Goal: Information Seeking & Learning: Learn about a topic

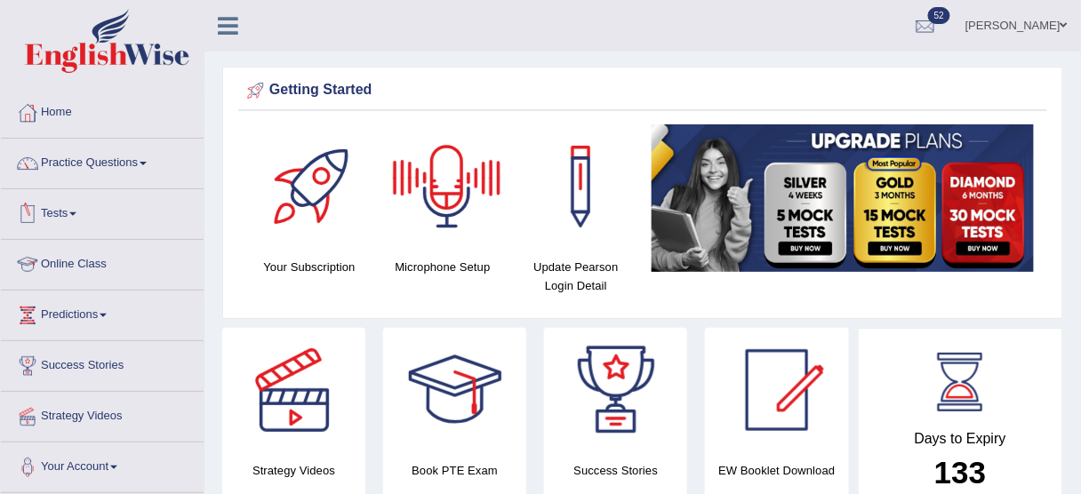
click at [81, 262] on link "Online Class" at bounding box center [102, 262] width 203 height 44
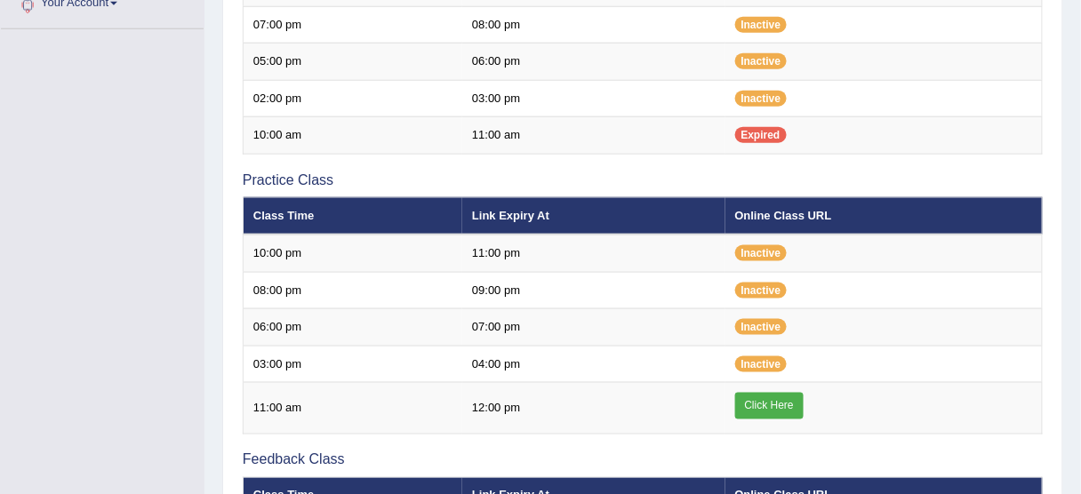
scroll to position [469, 0]
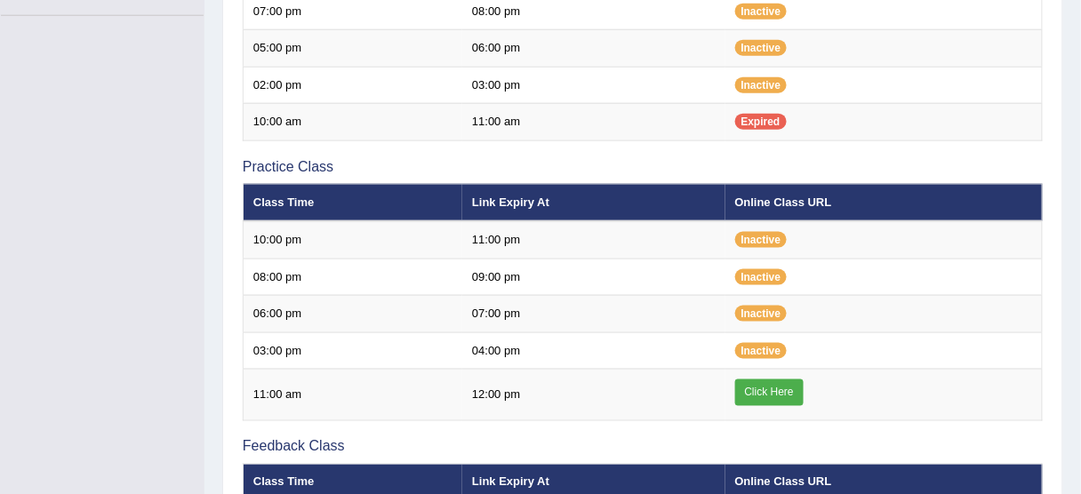
scroll to position [469, 0]
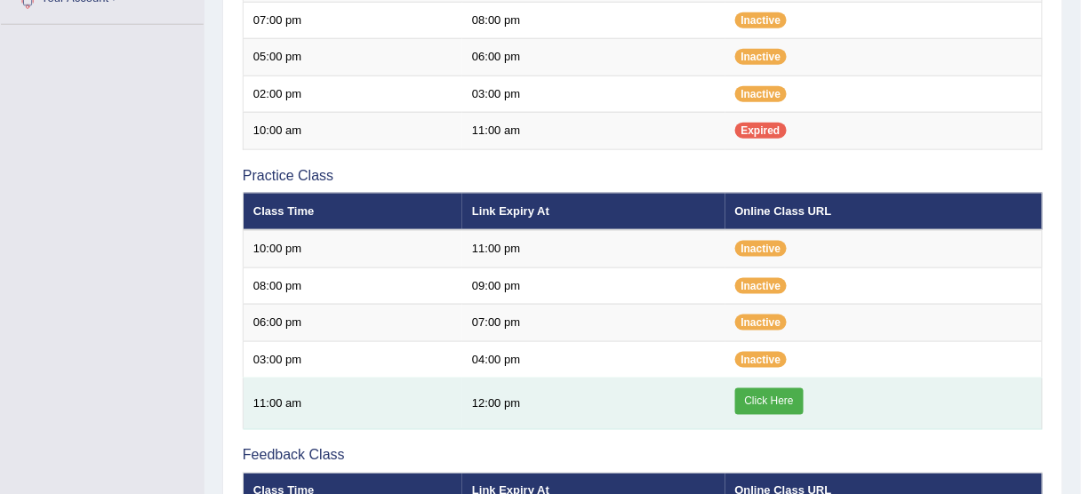
click at [764, 390] on link "Click Here" at bounding box center [769, 402] width 68 height 27
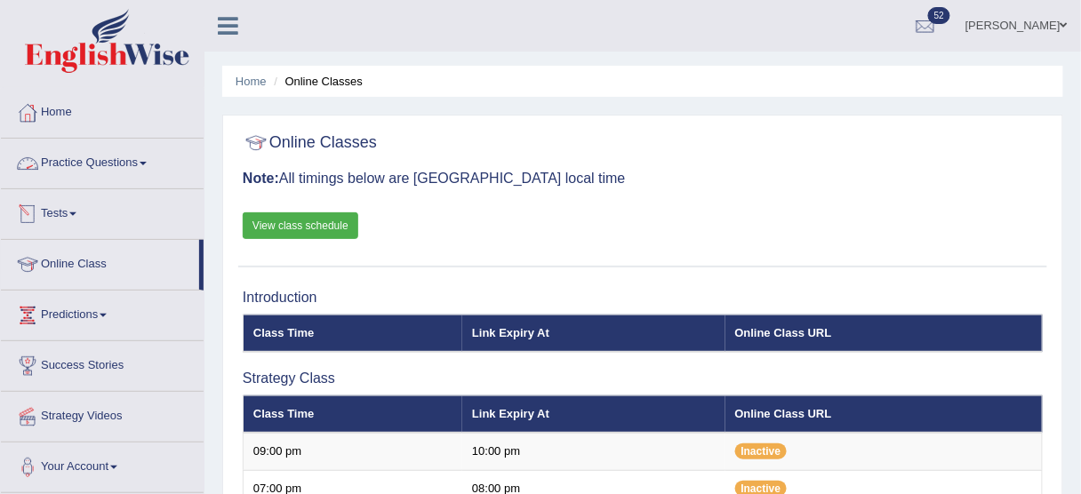
click at [126, 166] on link "Practice Questions" at bounding box center [102, 161] width 203 height 44
click at [139, 158] on link "Practice Questions" at bounding box center [102, 161] width 203 height 44
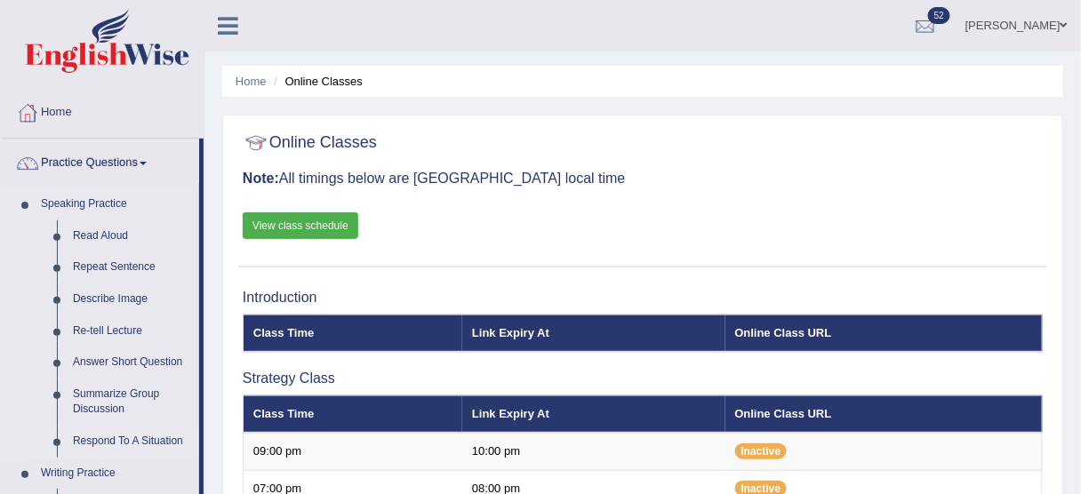
click at [114, 432] on link "Respond To A Situation" at bounding box center [132, 442] width 134 height 32
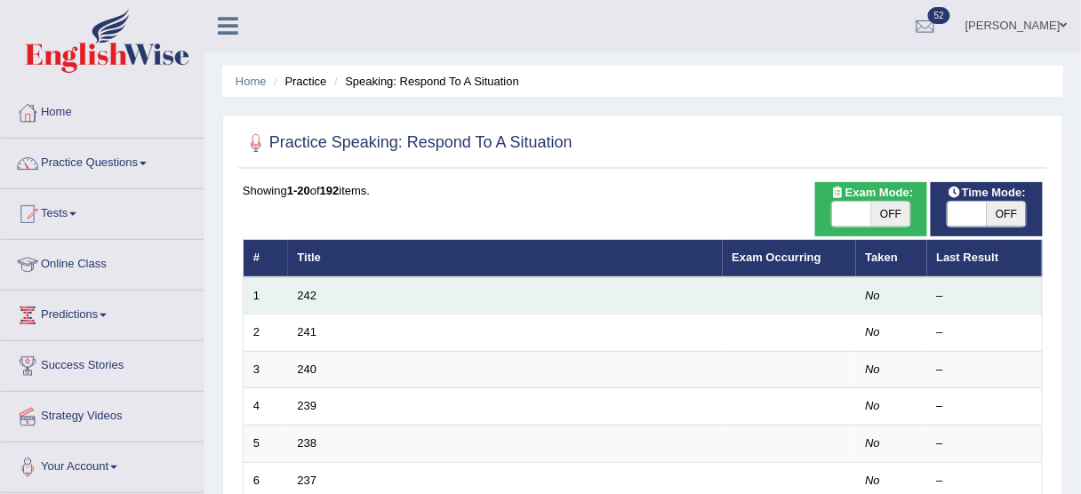
click at [309, 301] on td "242" at bounding box center [505, 295] width 435 height 37
click at [308, 292] on link "242" at bounding box center [308, 295] width 20 height 13
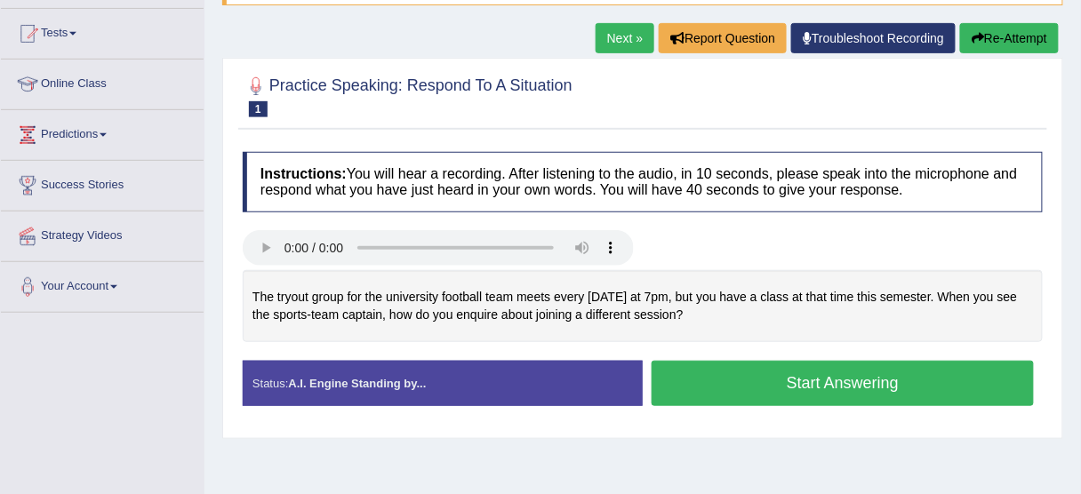
scroll to position [188, 0]
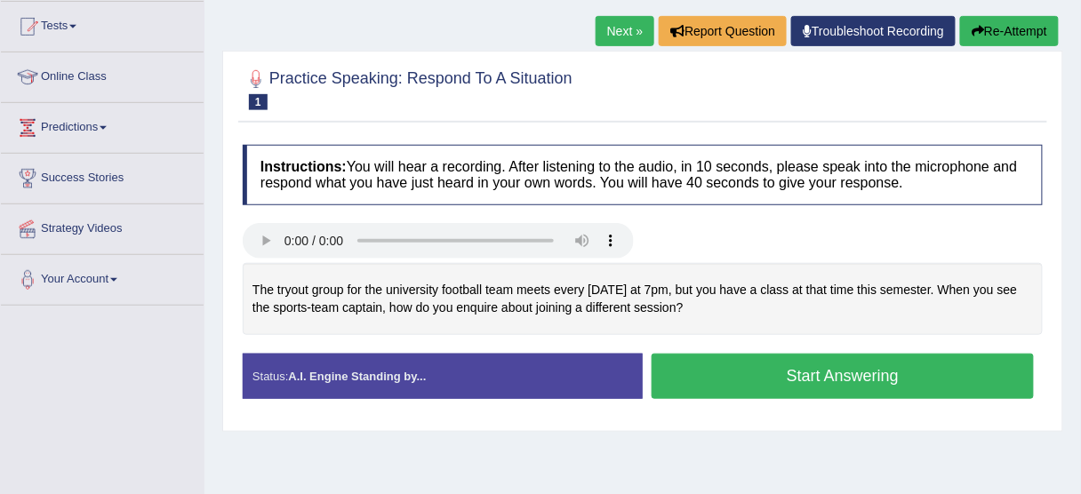
click at [767, 373] on button "Start Answering" at bounding box center [843, 376] width 382 height 45
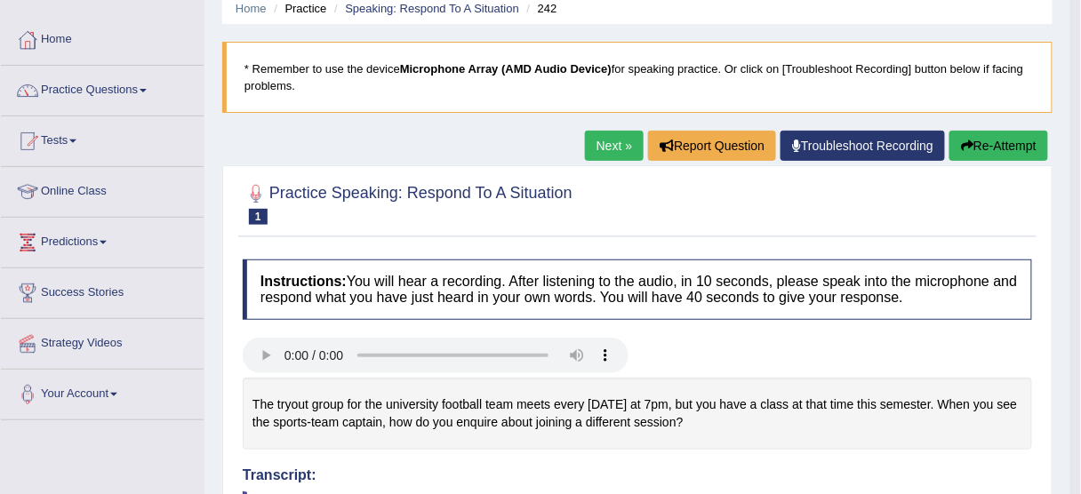
scroll to position [0, 0]
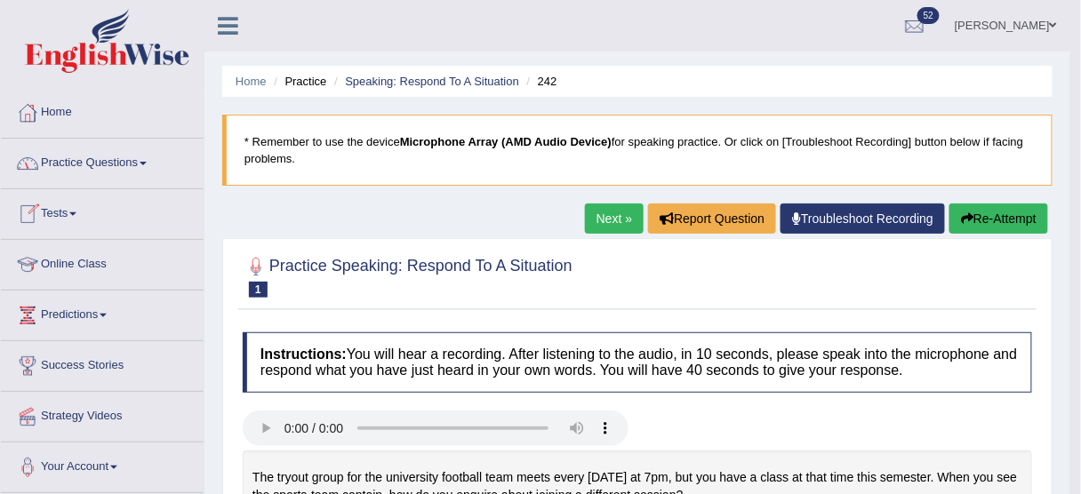
click at [100, 176] on link "Practice Questions" at bounding box center [102, 161] width 203 height 44
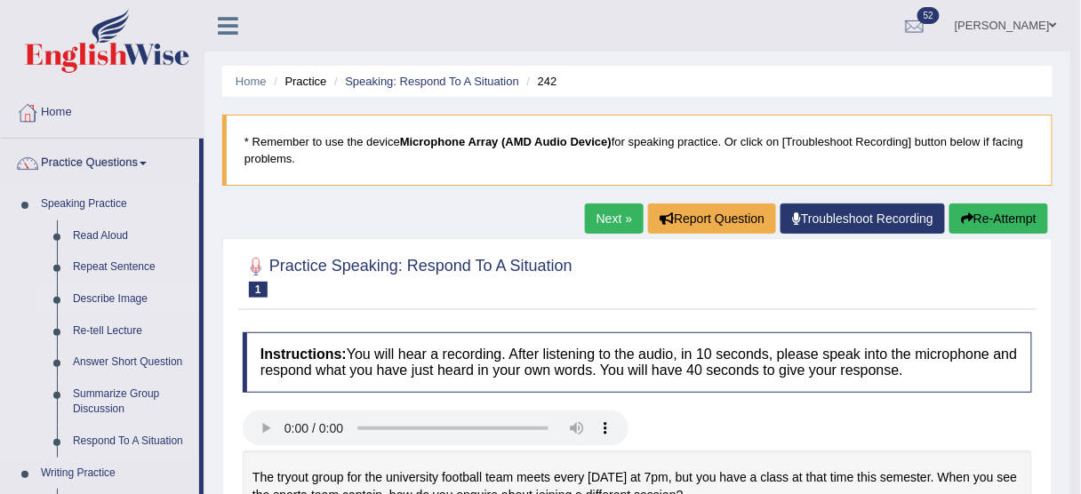
click at [106, 292] on link "Describe Image" at bounding box center [132, 300] width 134 height 32
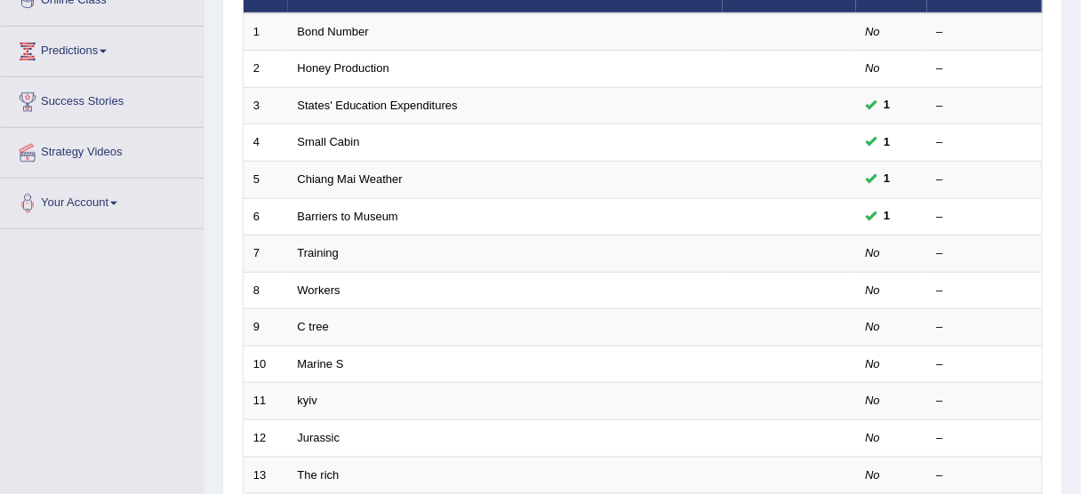
scroll to position [269, 0]
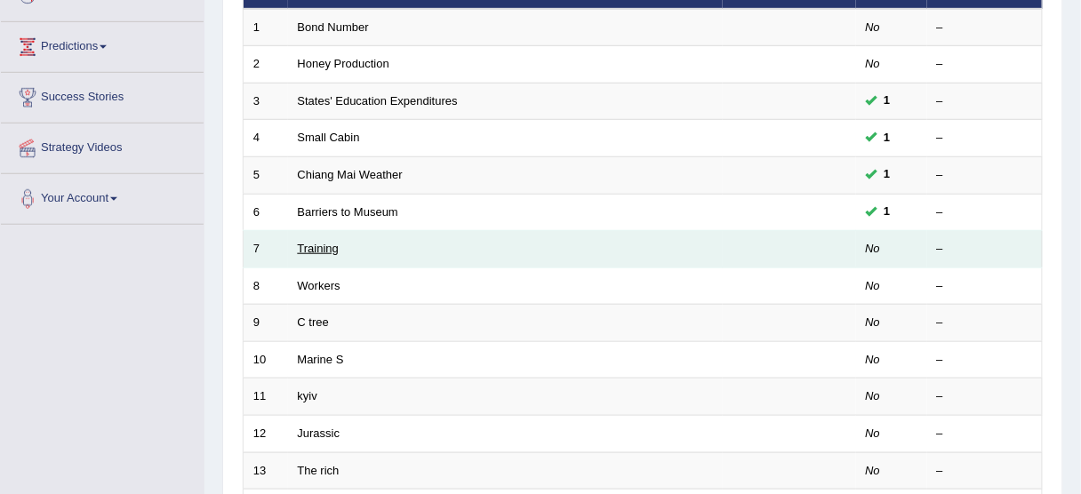
click at [325, 246] on link "Training" at bounding box center [318, 248] width 41 height 13
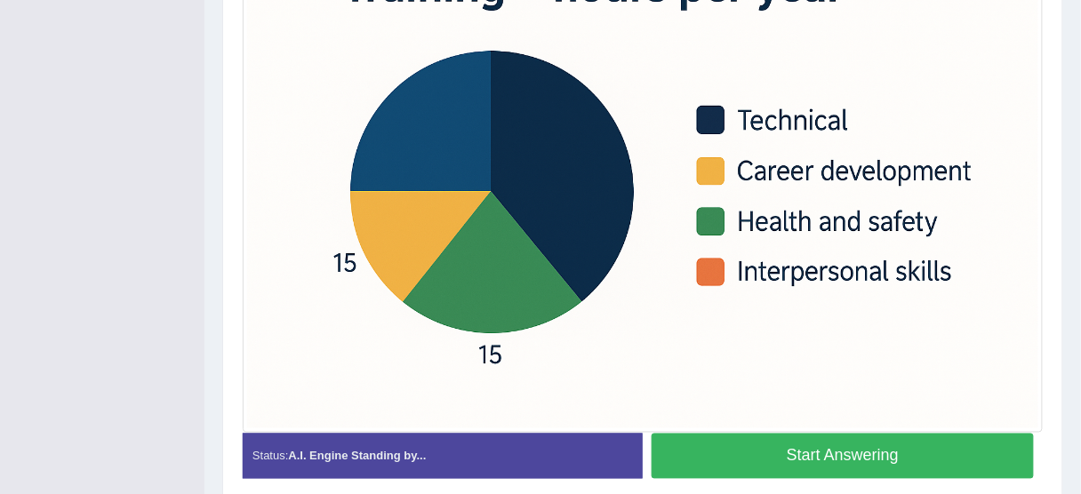
scroll to position [516, 0]
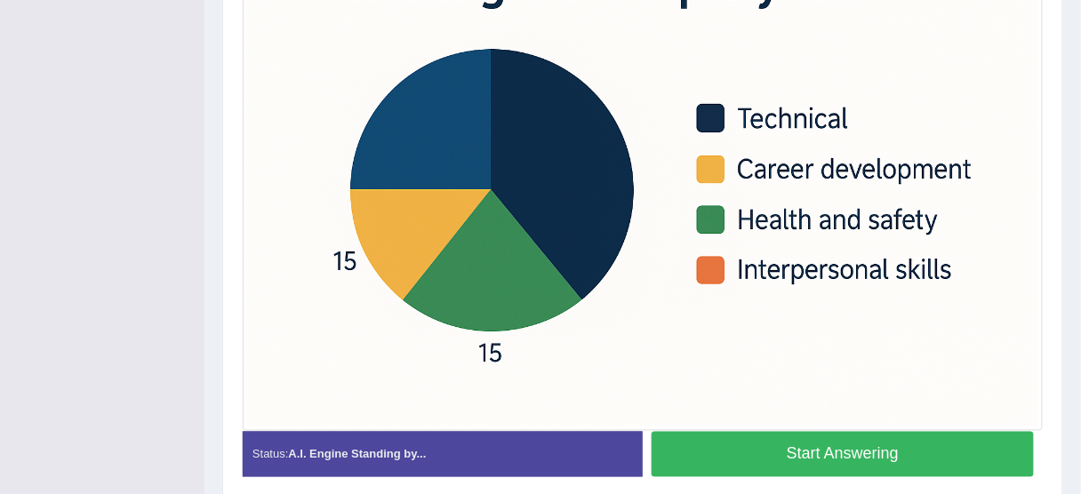
drag, startPoint x: 1092, startPoint y: 125, endPoint x: 1091, endPoint y: 360, distance: 234.7
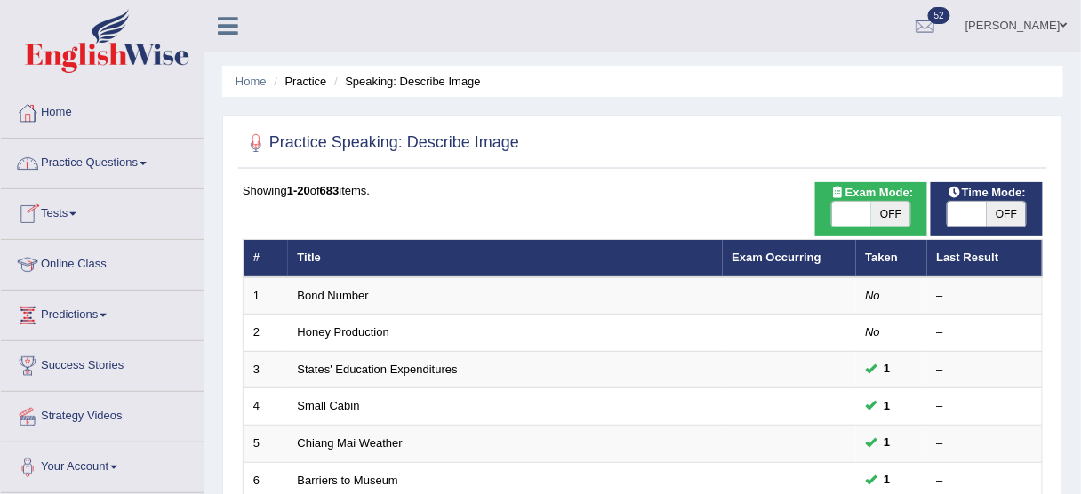
click at [65, 105] on link "Home" at bounding box center [102, 110] width 203 height 44
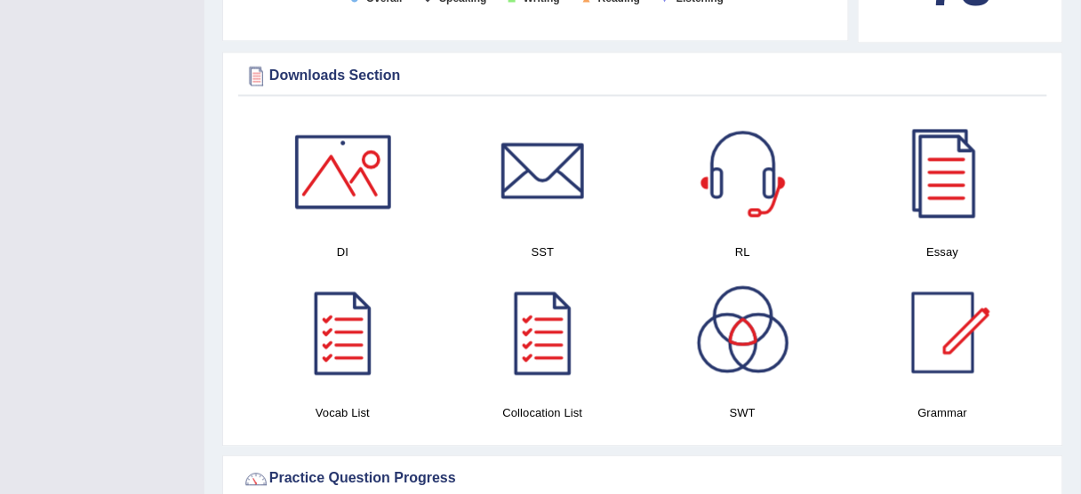
scroll to position [869, 0]
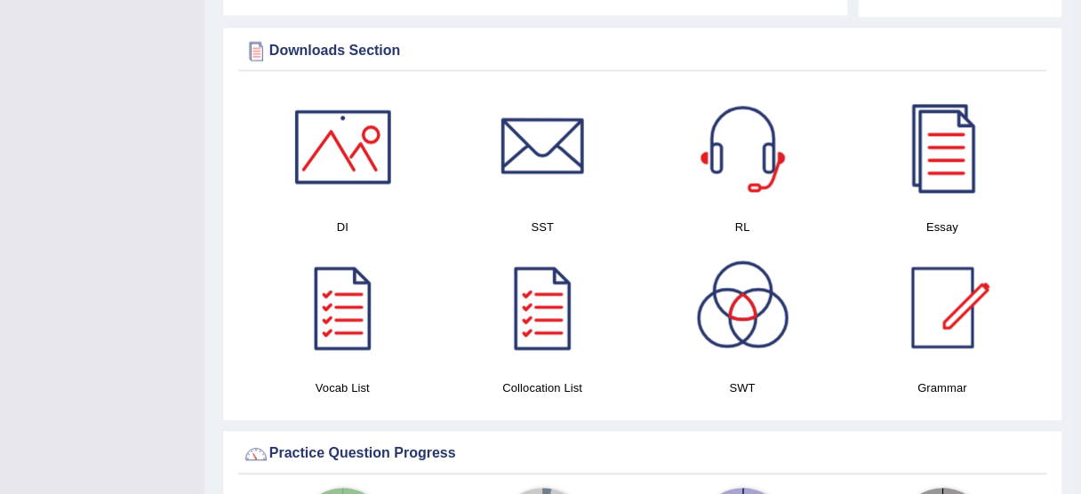
drag, startPoint x: 0, startPoint y: 0, endPoint x: 1092, endPoint y: 212, distance: 1112.3
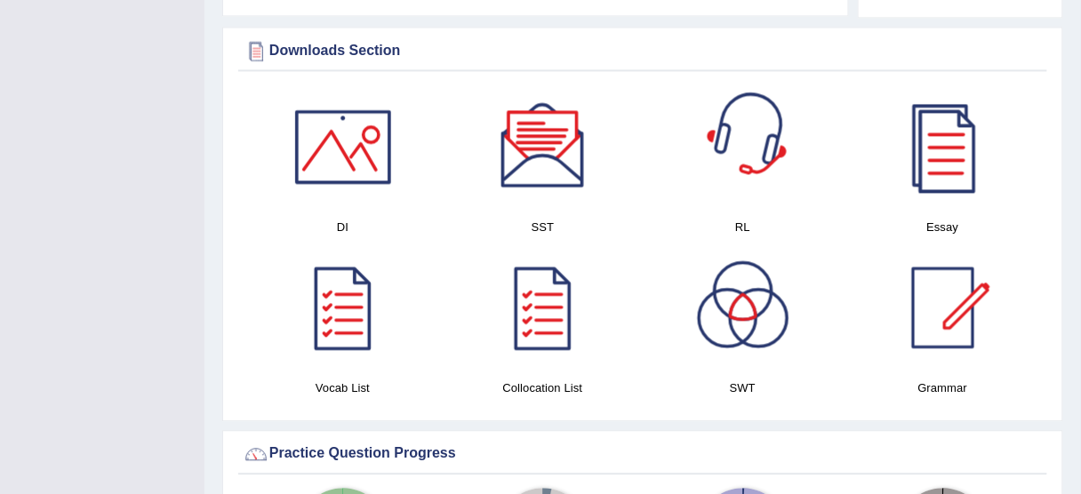
click at [370, 157] on div at bounding box center [343, 146] width 124 height 124
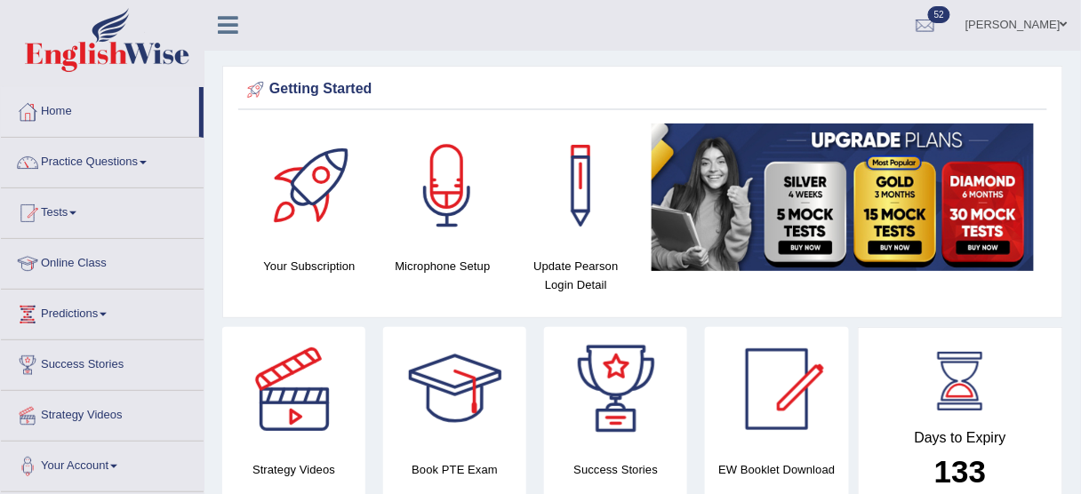
scroll to position [0, 0]
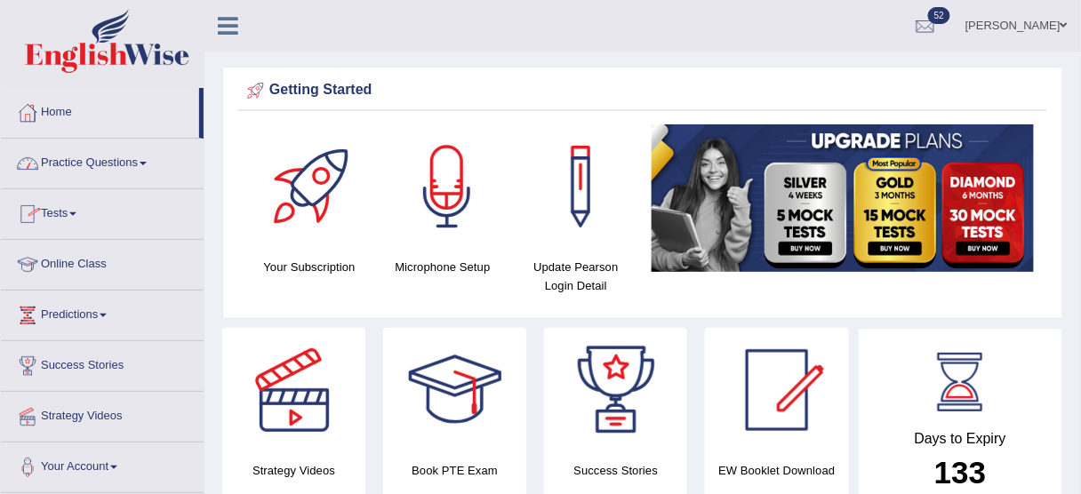
click at [108, 156] on link "Practice Questions" at bounding box center [102, 161] width 203 height 44
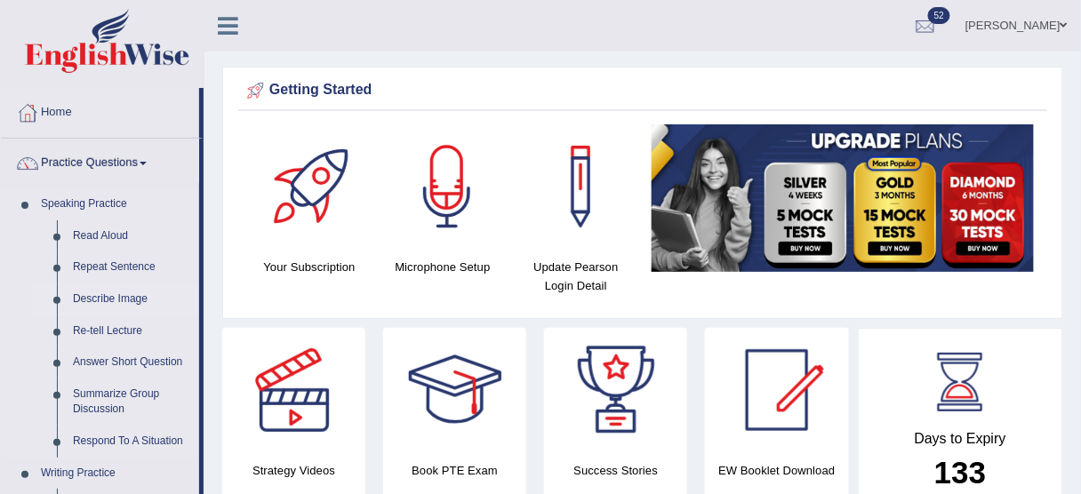
click at [108, 295] on link "Describe Image" at bounding box center [132, 300] width 134 height 32
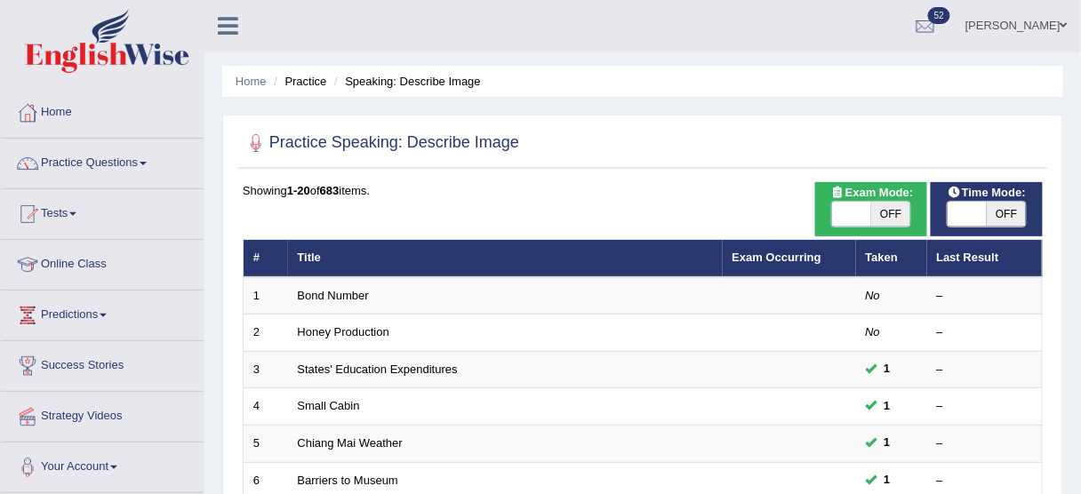
click at [1080, 165] on html "Toggle navigation Home Practice Questions Speaking Practice Read Aloud Repeat S…" at bounding box center [540, 247] width 1081 height 494
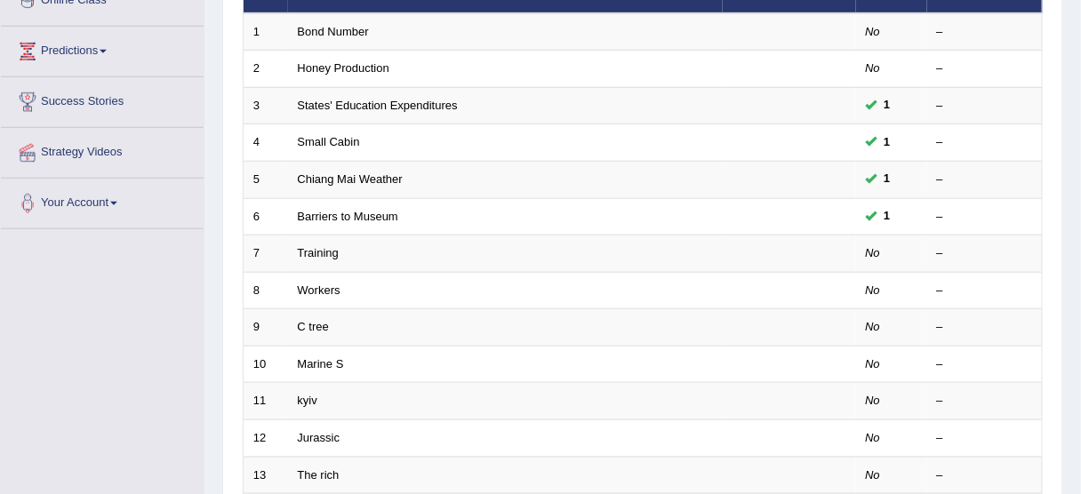
scroll to position [267, 0]
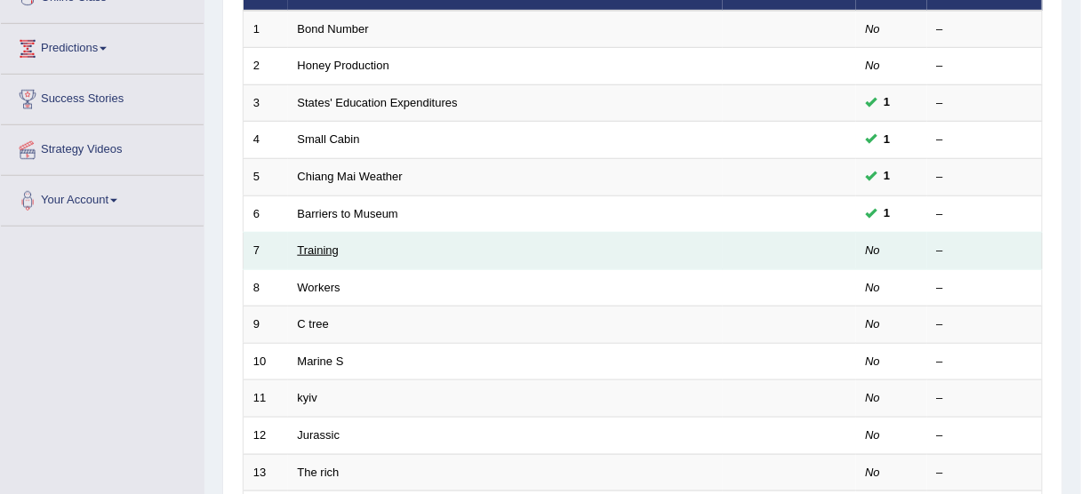
click at [332, 245] on link "Training" at bounding box center [318, 250] width 41 height 13
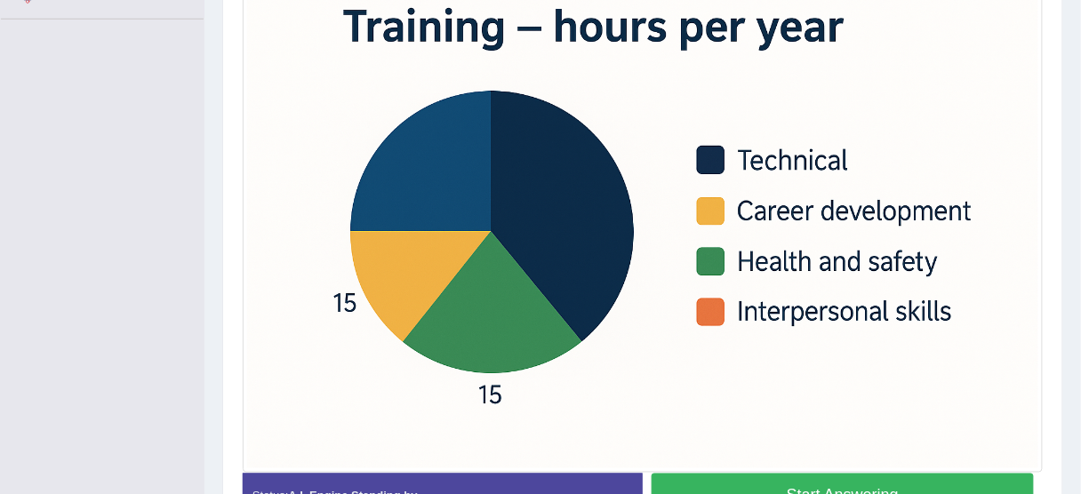
scroll to position [470, 0]
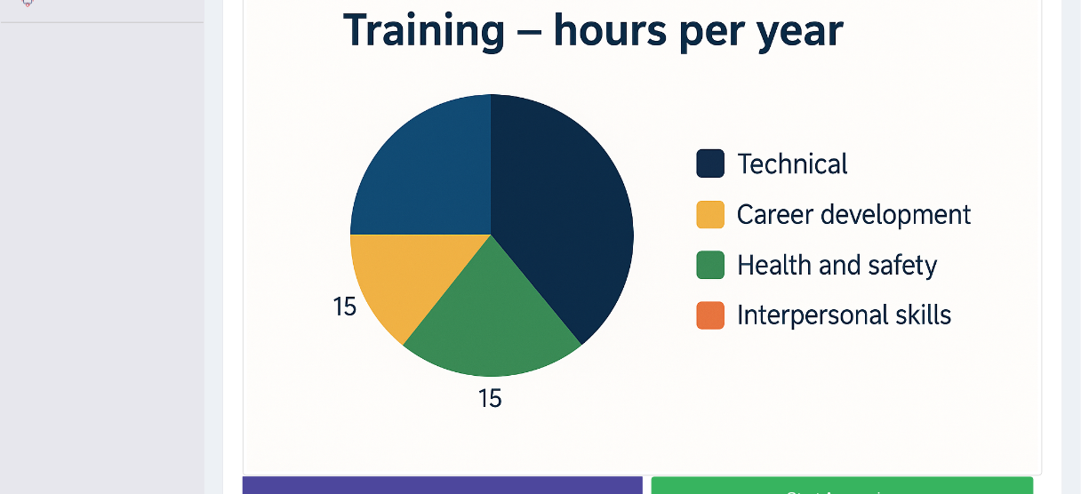
drag, startPoint x: 1092, startPoint y: 105, endPoint x: 1092, endPoint y: 325, distance: 220.5
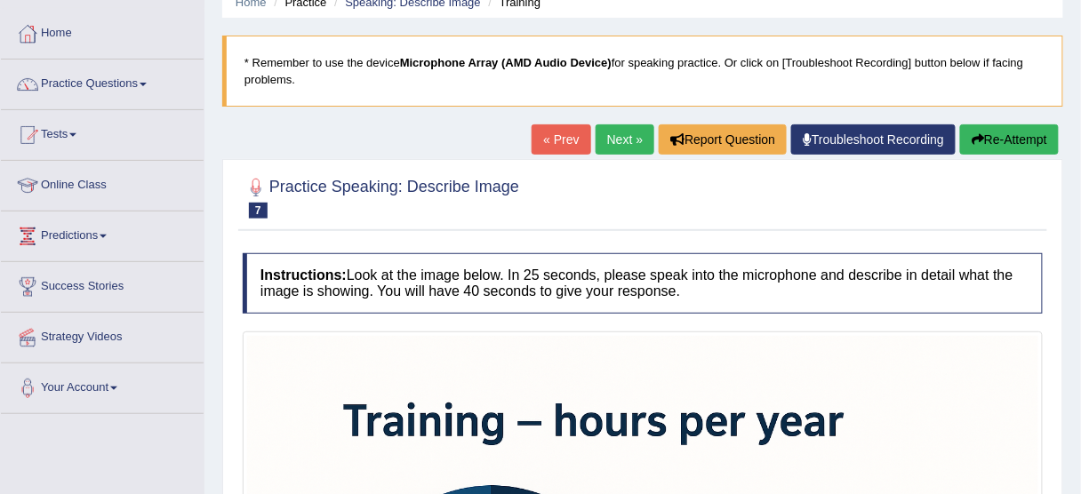
scroll to position [0, 0]
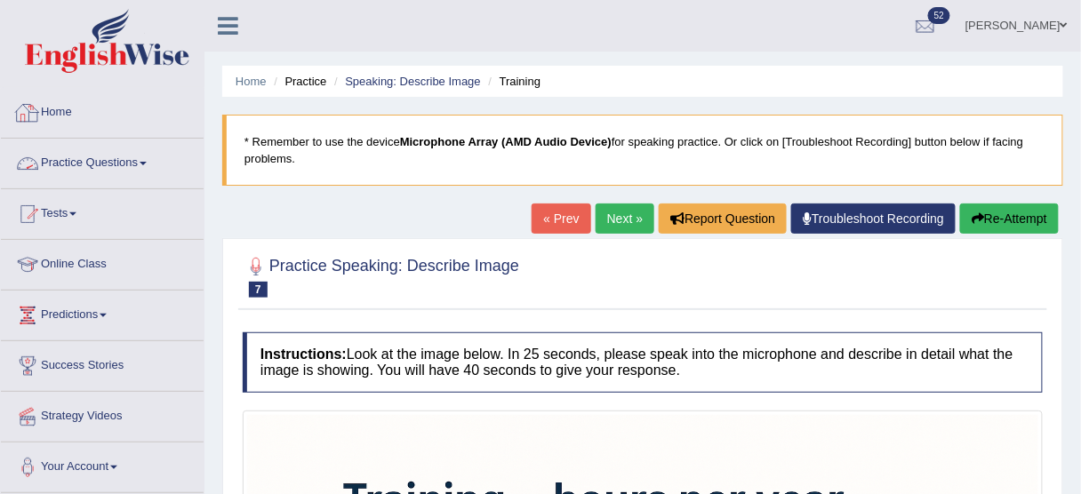
click at [123, 160] on link "Practice Questions" at bounding box center [102, 161] width 203 height 44
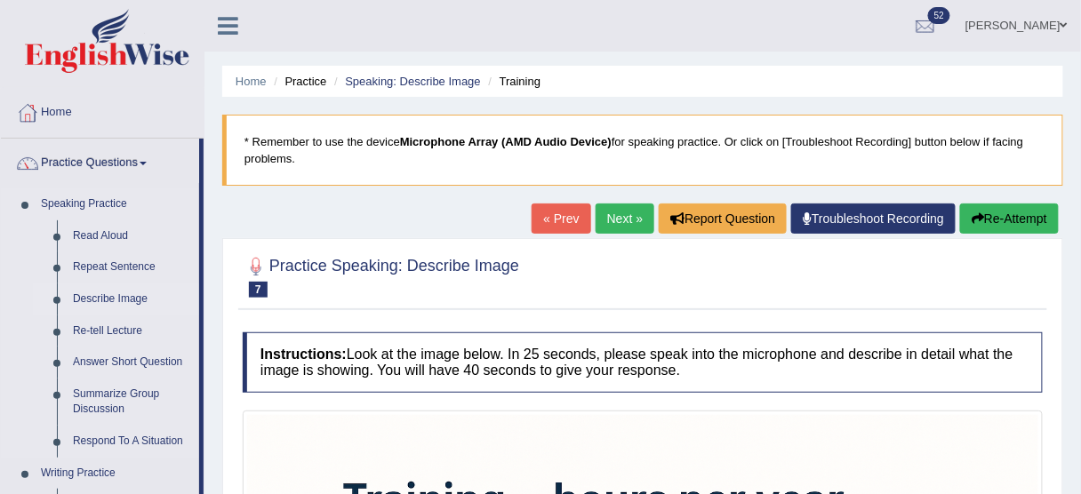
click at [104, 289] on link "Describe Image" at bounding box center [132, 300] width 134 height 32
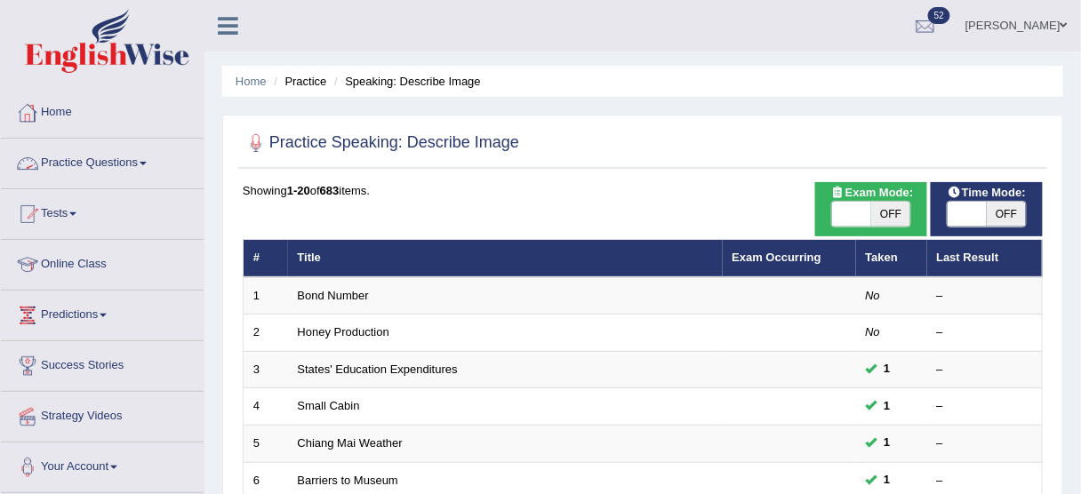
click at [138, 170] on link "Practice Questions" at bounding box center [102, 161] width 203 height 44
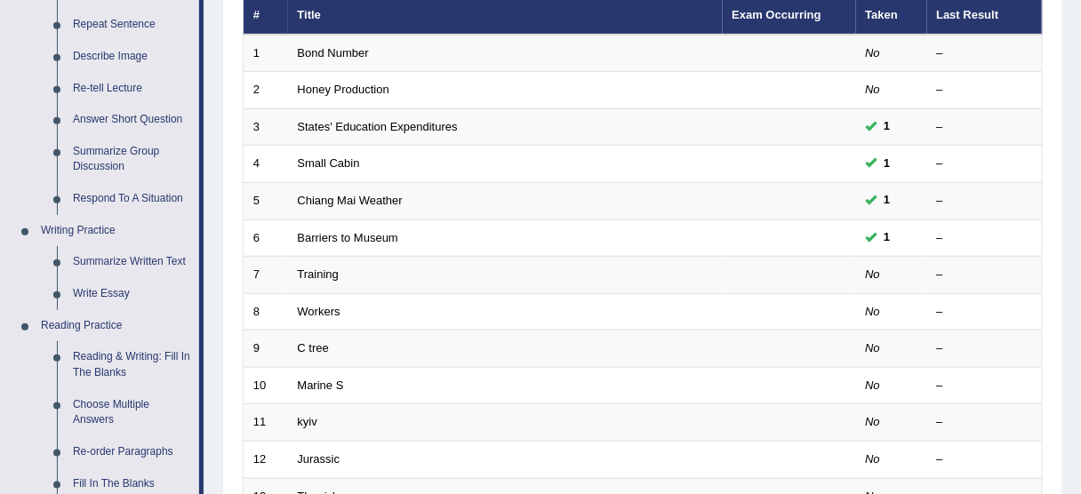
scroll to position [245, 0]
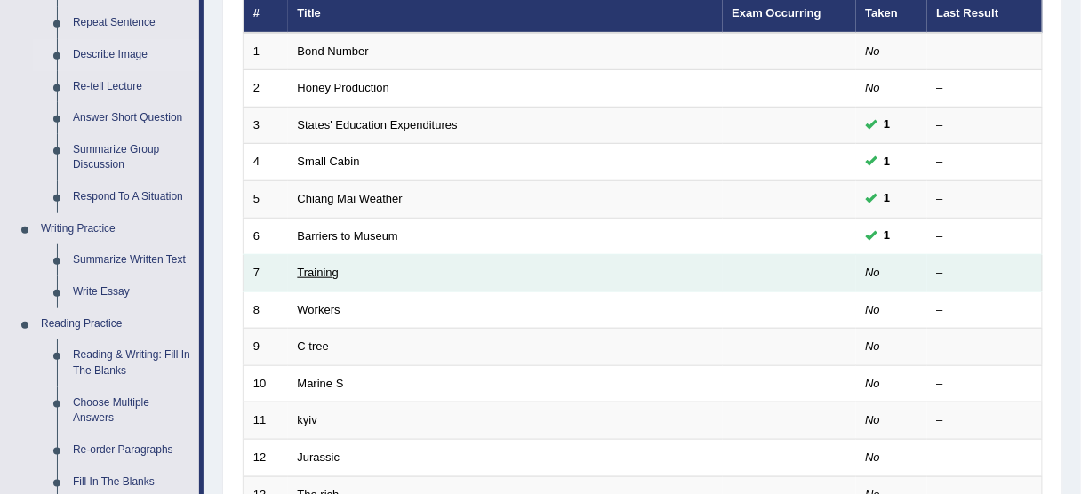
click at [304, 270] on link "Training" at bounding box center [318, 272] width 41 height 13
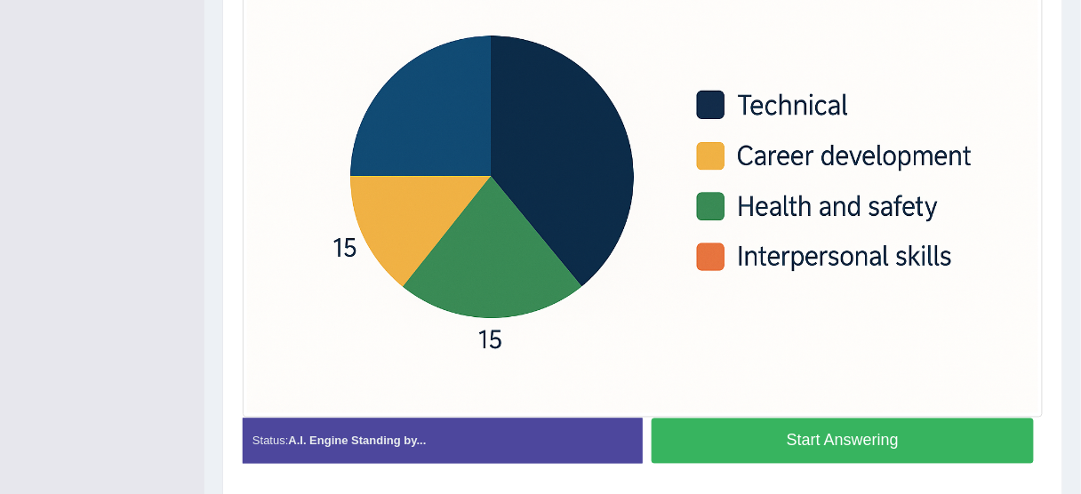
scroll to position [484, 0]
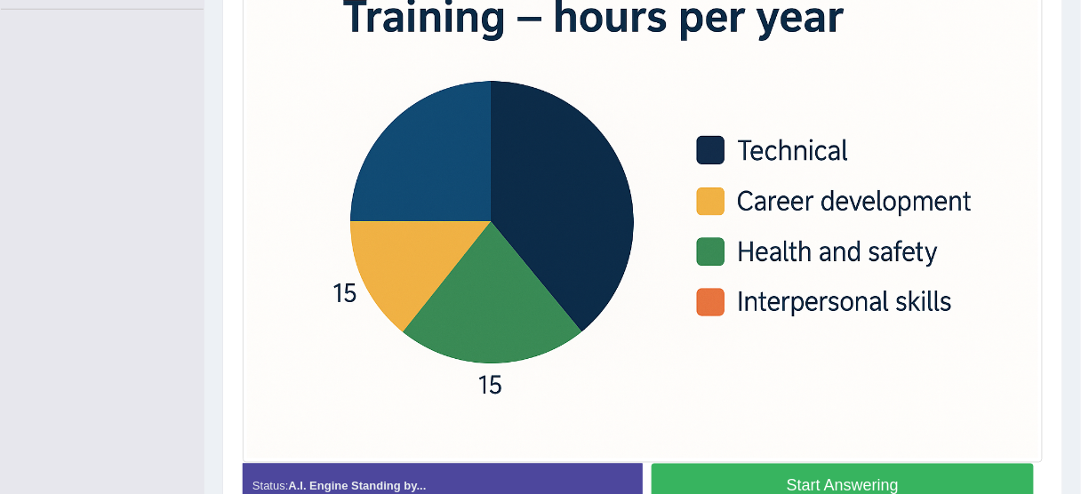
drag, startPoint x: 1092, startPoint y: 133, endPoint x: 1092, endPoint y: 368, distance: 234.7
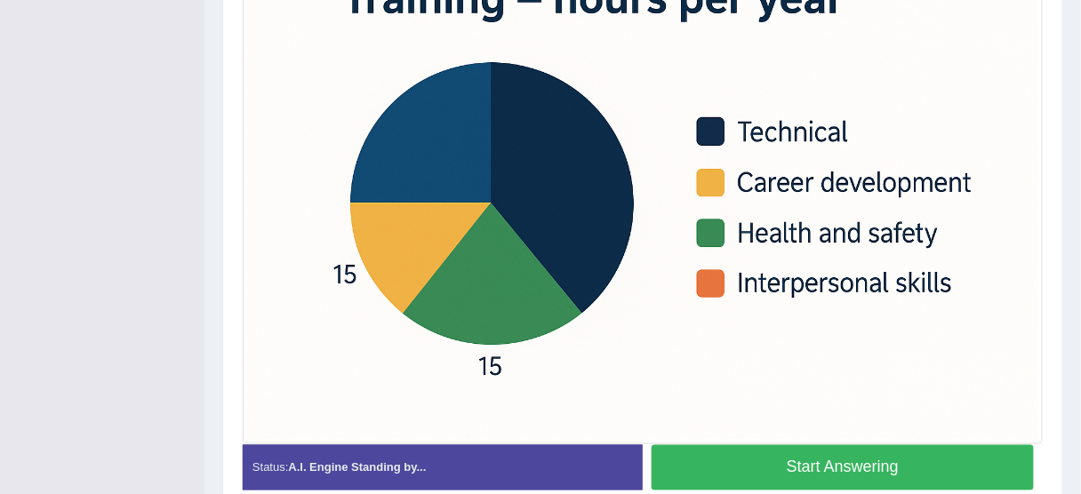
scroll to position [519, 0]
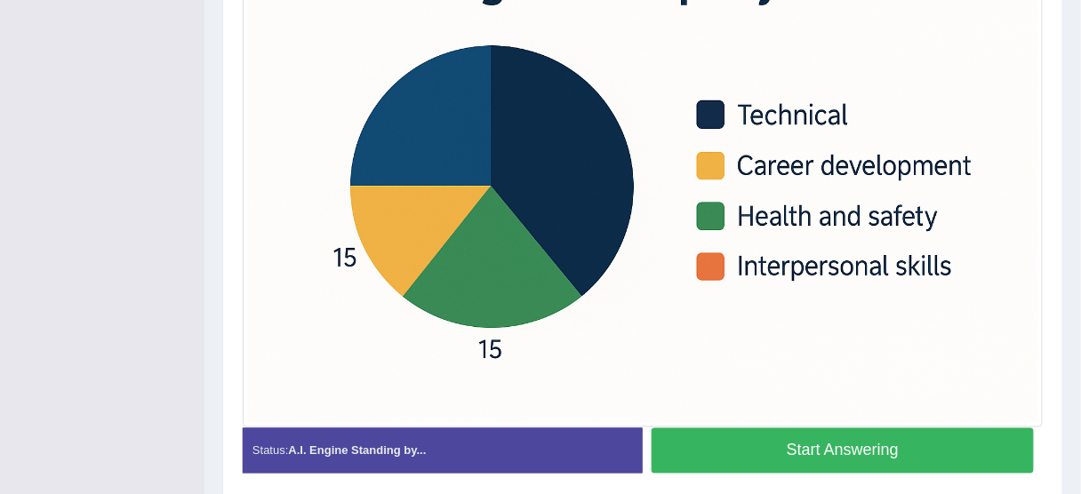
click at [838, 432] on button "Start Answering" at bounding box center [843, 451] width 382 height 45
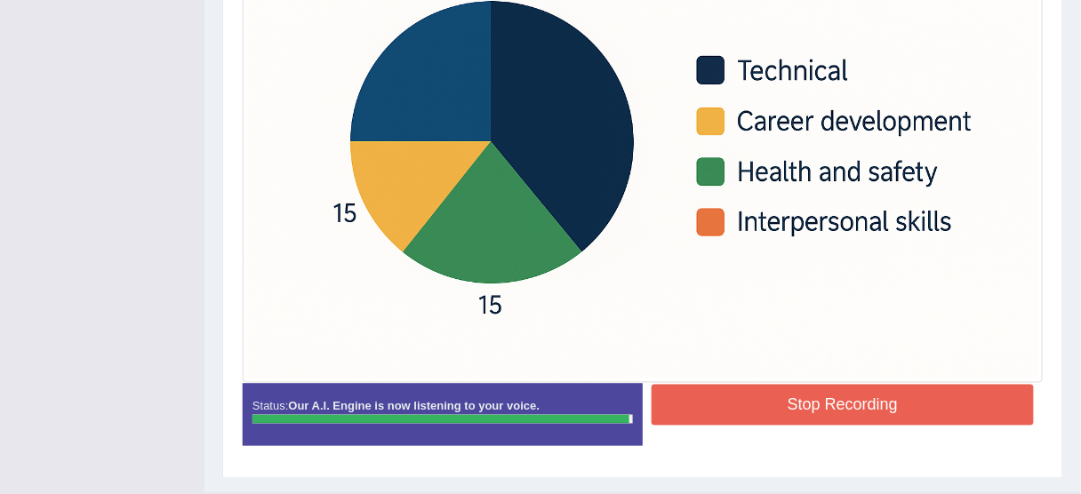
scroll to position [567, 0]
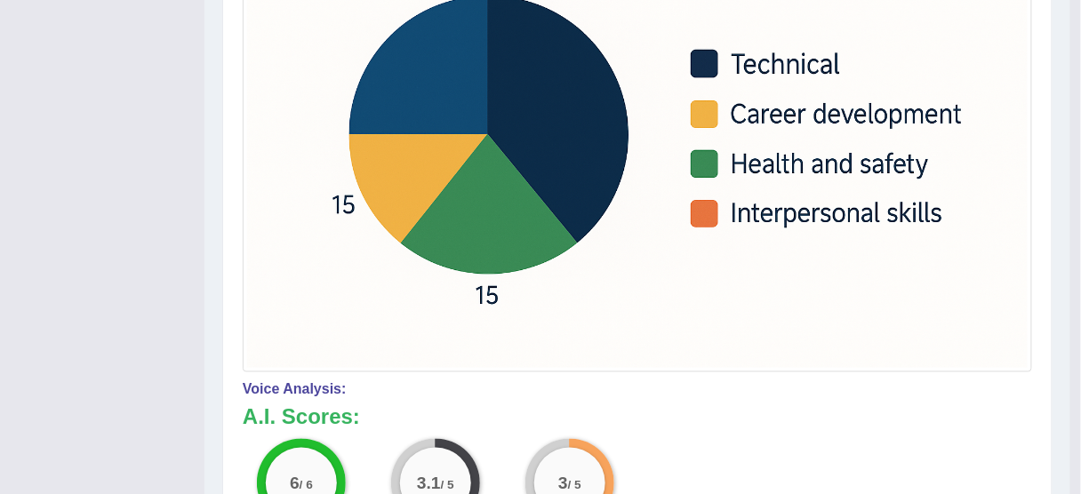
drag, startPoint x: 1081, startPoint y: 295, endPoint x: 1090, endPoint y: 277, distance: 19.9
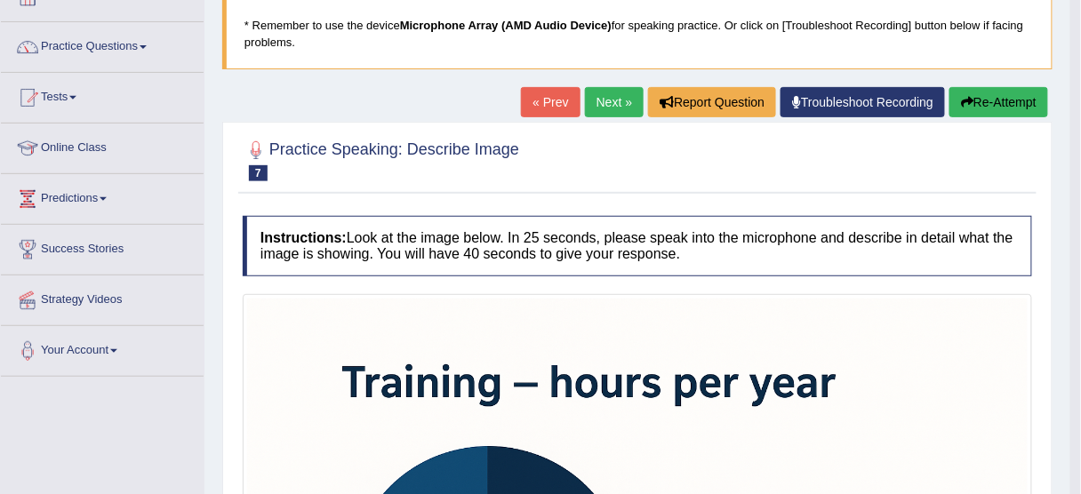
scroll to position [113, 0]
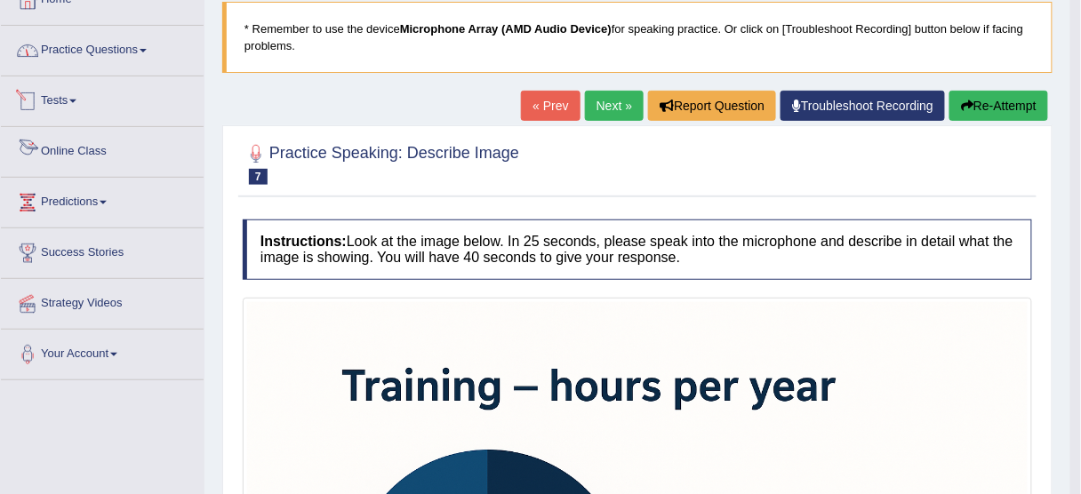
click at [82, 142] on link "Online Class" at bounding box center [102, 149] width 203 height 44
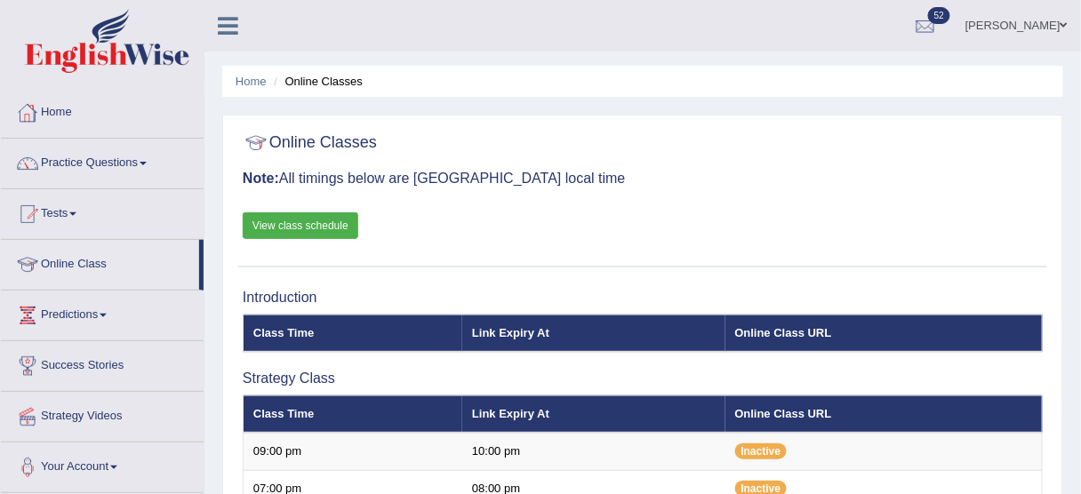
scroll to position [458, 0]
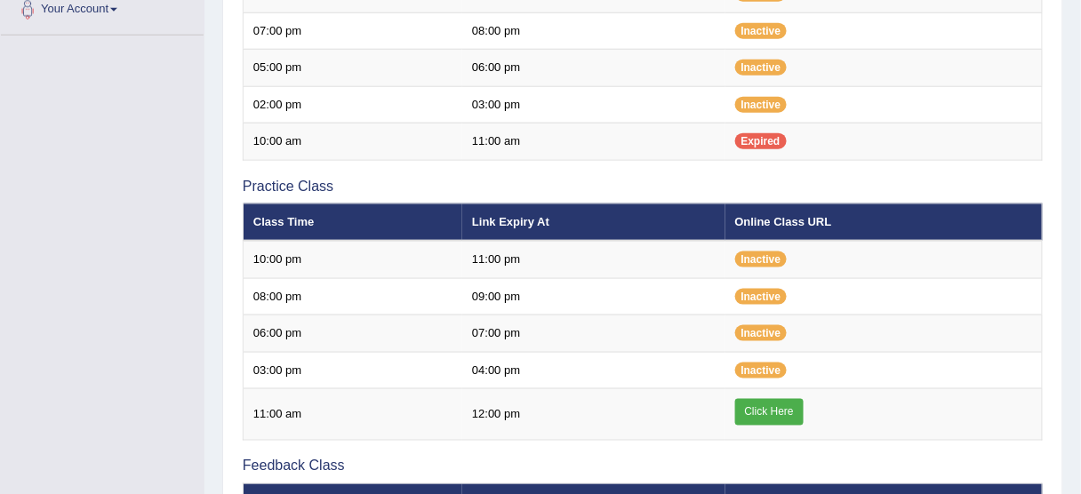
drag, startPoint x: 1073, startPoint y: 265, endPoint x: 1092, endPoint y: 143, distance: 123.2
